Goal: Information Seeking & Learning: Learn about a topic

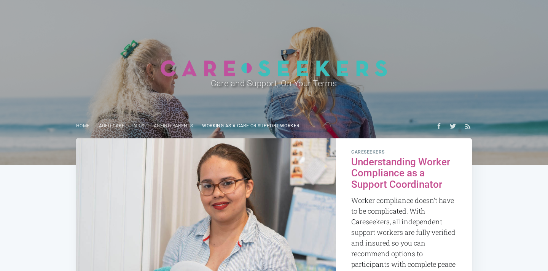
click at [254, 127] on link "Working as a care or support worker" at bounding box center [251, 126] width 106 height 15
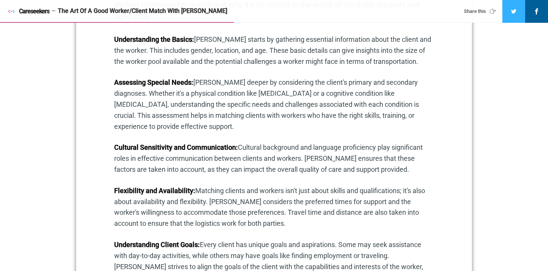
scroll to position [468, 0]
